Goal: Transaction & Acquisition: Purchase product/service

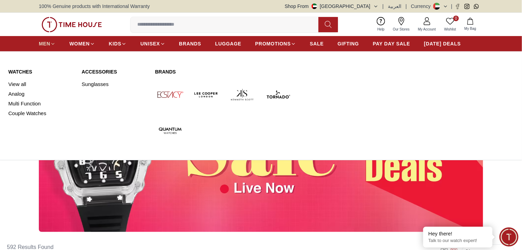
click at [55, 49] on link "MEN" at bounding box center [47, 43] width 17 height 12
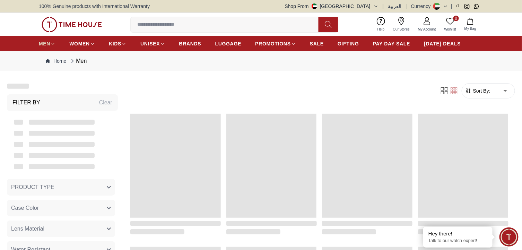
click at [55, 44] on icon at bounding box center [52, 43] width 5 height 5
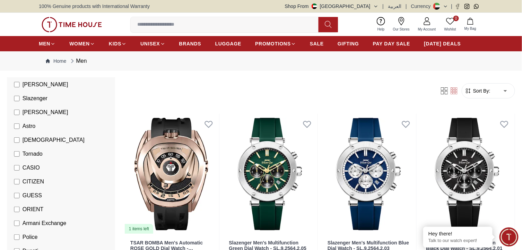
scroll to position [104, 0]
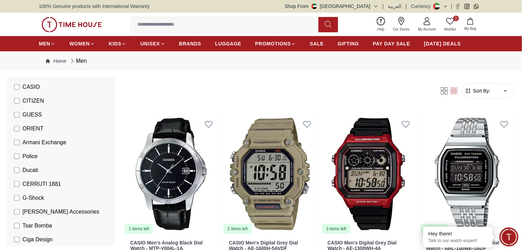
scroll to position [139, 0]
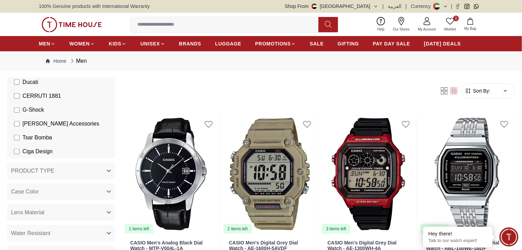
scroll to position [312, 0]
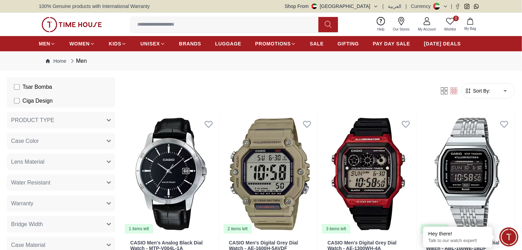
click at [110, 122] on icon "button" at bounding box center [109, 120] width 4 height 4
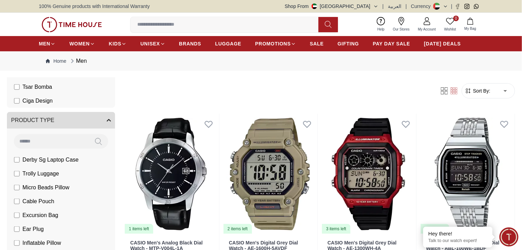
click at [110, 122] on icon "button" at bounding box center [109, 120] width 4 height 4
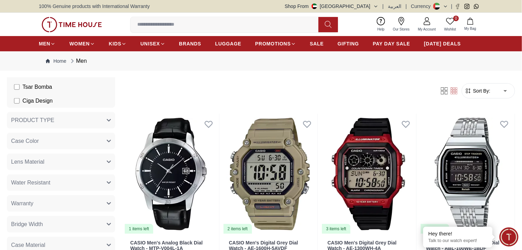
click at [111, 170] on button "Lens Material" at bounding box center [61, 162] width 108 height 17
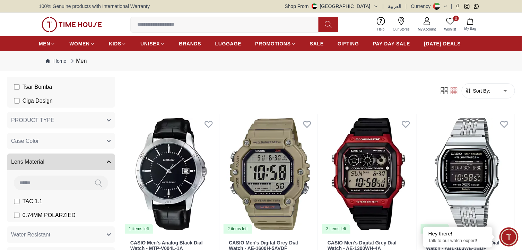
click at [111, 164] on icon "button" at bounding box center [109, 162] width 4 height 4
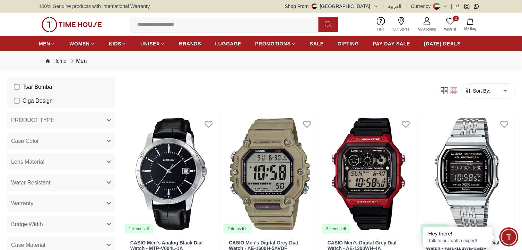
click at [109, 143] on icon "button" at bounding box center [109, 141] width 4 height 4
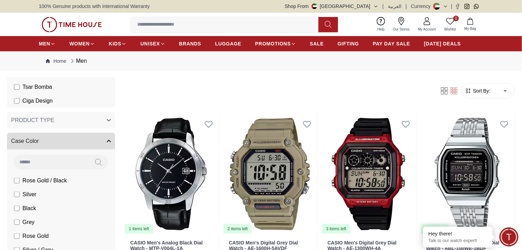
click at [109, 143] on icon "button" at bounding box center [109, 141] width 4 height 4
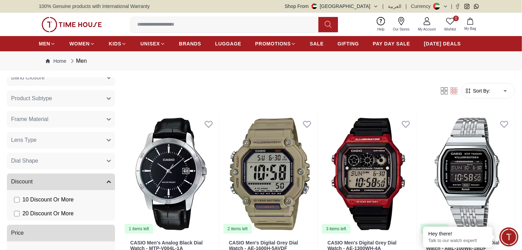
scroll to position [139, 0]
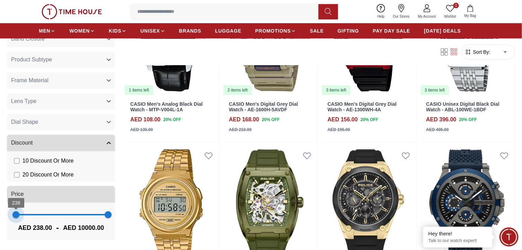
type input "***"
click at [16, 213] on span "165" at bounding box center [15, 214] width 7 height 7
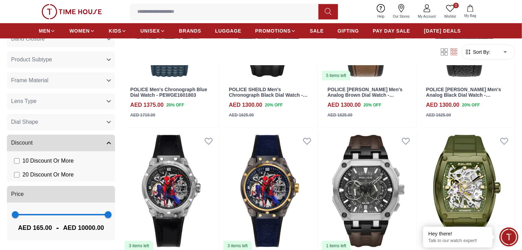
scroll to position [243, 0]
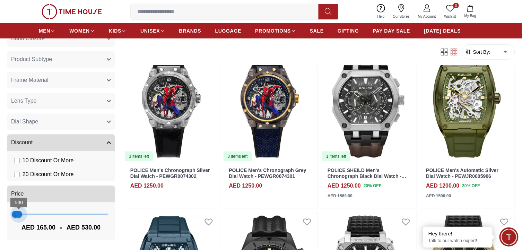
type input "***"
drag, startPoint x: 112, startPoint y: 212, endPoint x: 19, endPoint y: 224, distance: 93.3
click at [19, 224] on div "165 494 AED 165.00 - AED 494.00" at bounding box center [61, 221] width 108 height 38
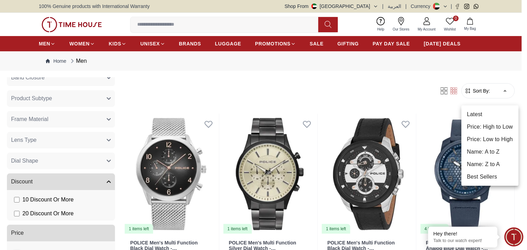
click at [492, 138] on li "Price: Low to High" at bounding box center [490, 139] width 57 height 12
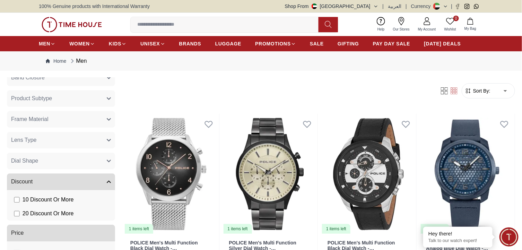
type input "*"
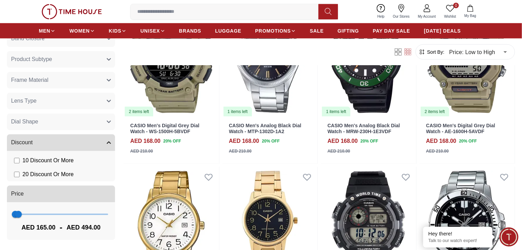
scroll to position [208, 0]
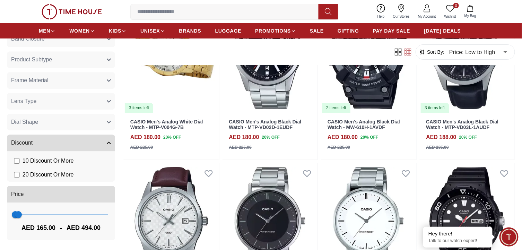
scroll to position [1075, 0]
